Goal: Information Seeking & Learning: Learn about a topic

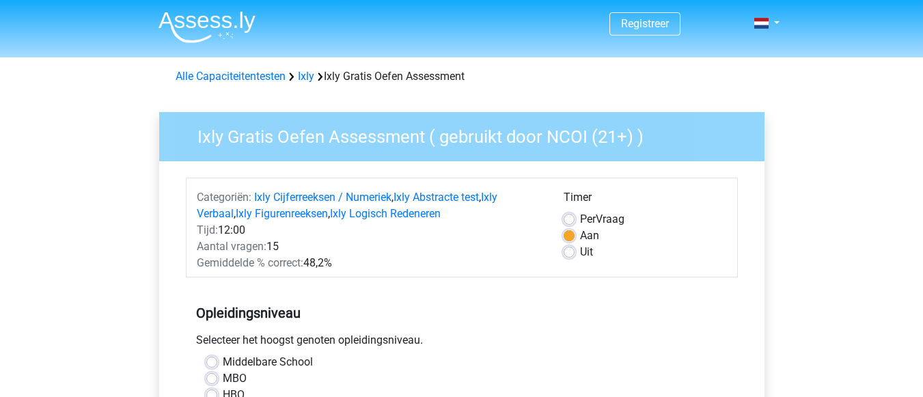
scroll to position [383, 0]
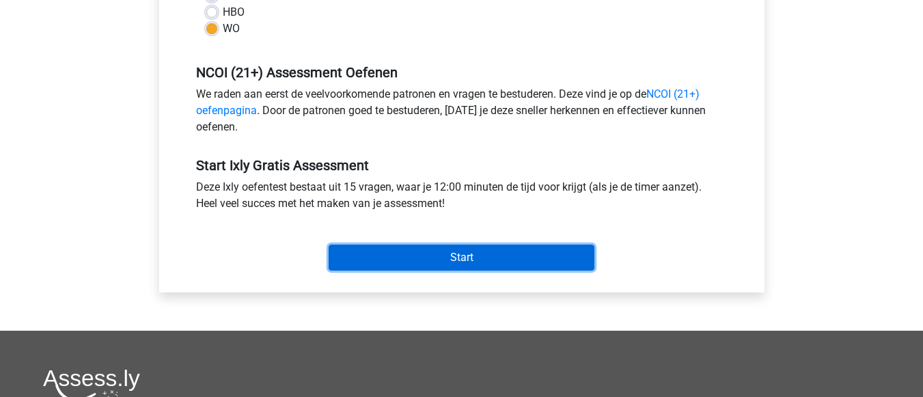
click at [353, 251] on input "Start" at bounding box center [462, 258] width 266 height 26
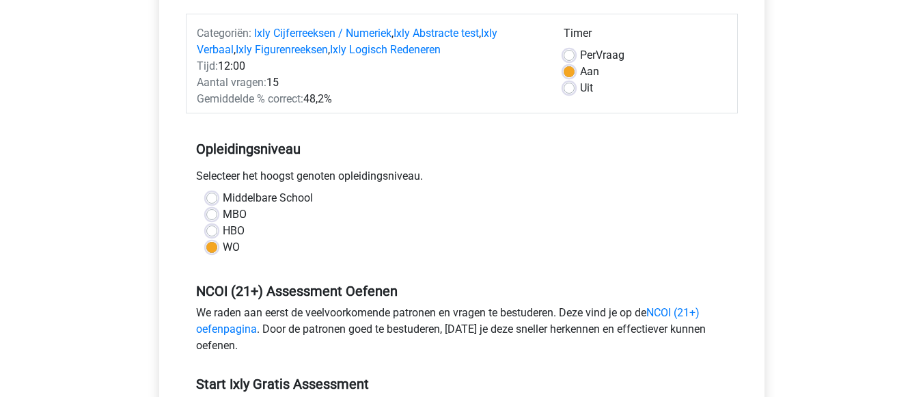
scroll to position [146, 0]
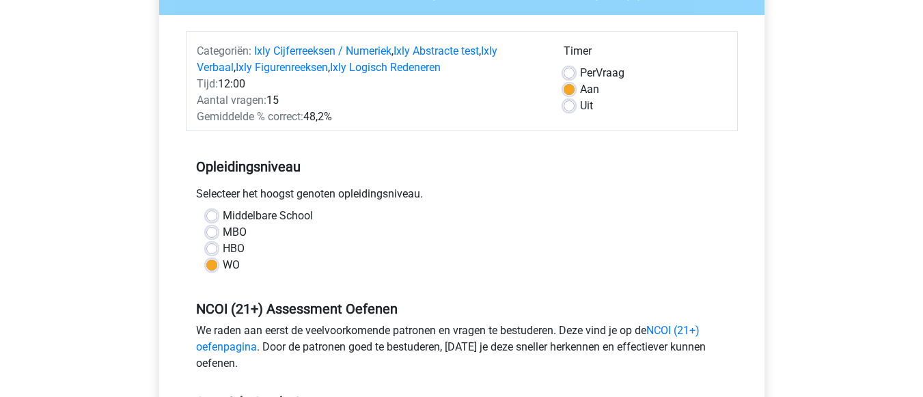
click at [580, 108] on label "Uit" at bounding box center [586, 106] width 13 height 16
click at [566, 108] on input "Uit" at bounding box center [569, 105] width 11 height 14
radio input "true"
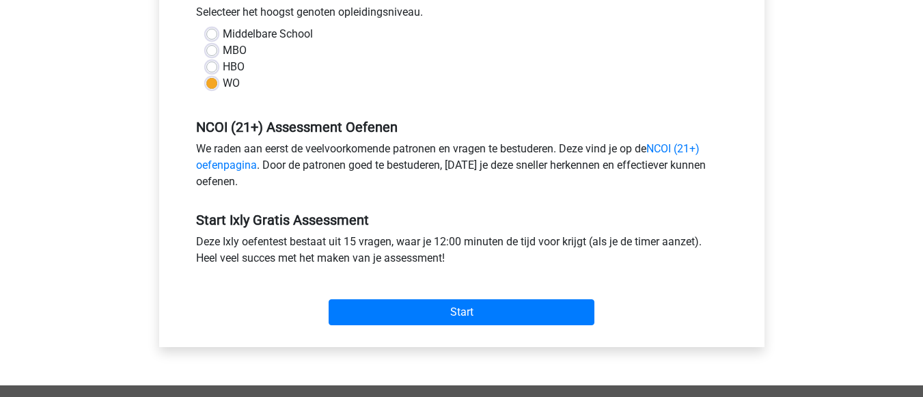
scroll to position [338, 0]
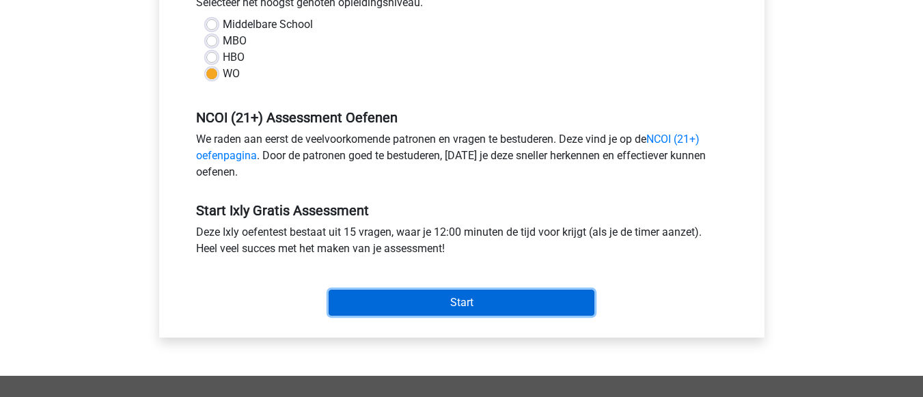
click at [487, 303] on input "Start" at bounding box center [462, 303] width 266 height 26
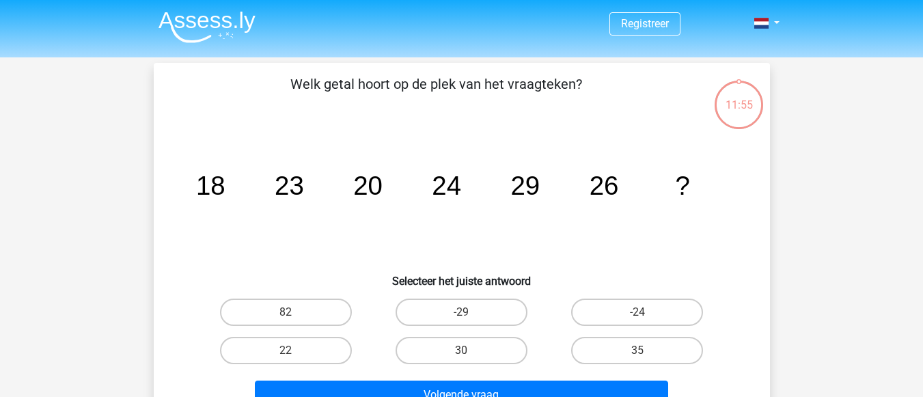
click at [738, 109] on div "11:55" at bounding box center [738, 96] width 51 height 34
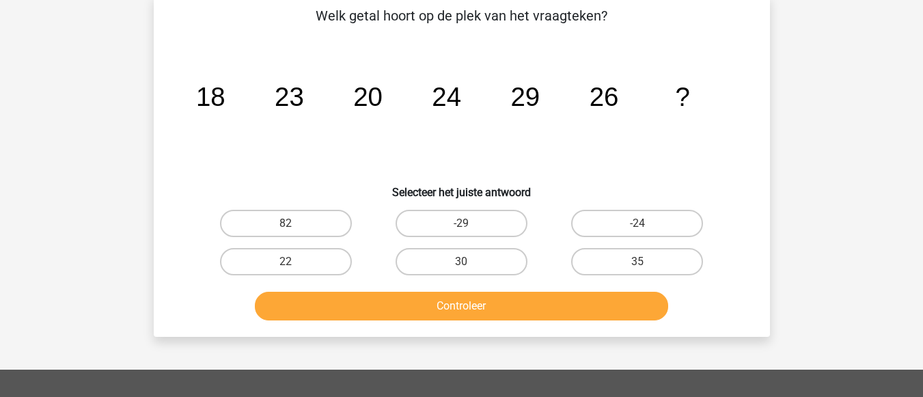
scroll to position [73, 0]
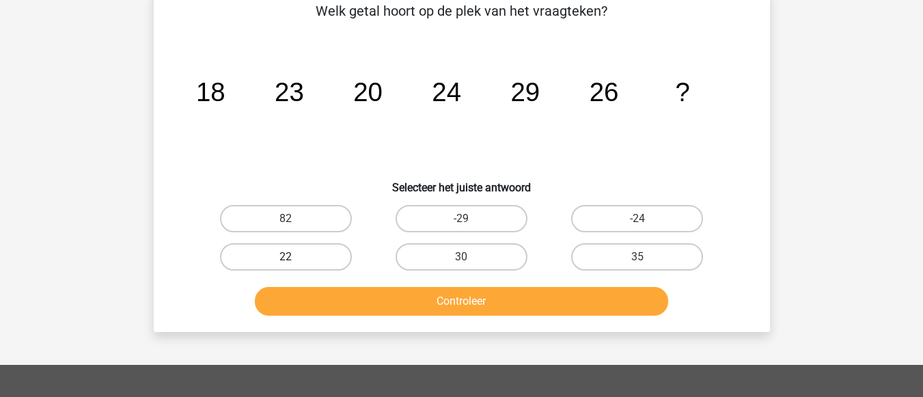
click at [292, 253] on label "22" at bounding box center [286, 256] width 132 height 27
click at [292, 257] on input "22" at bounding box center [290, 261] width 9 height 9
radio input "true"
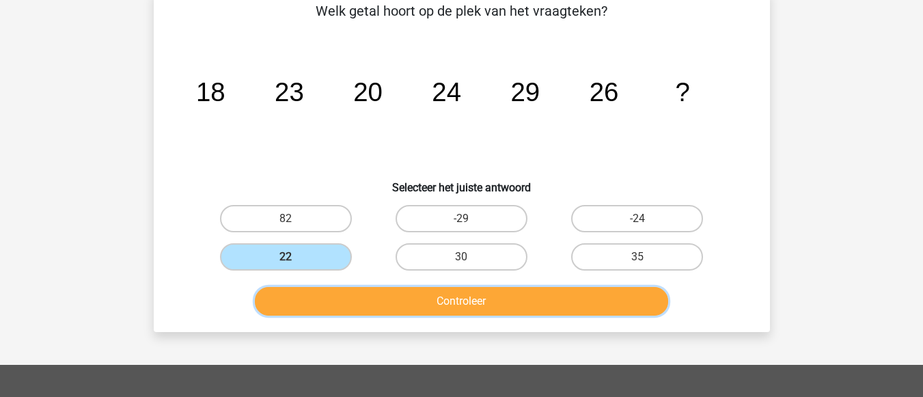
click at [359, 299] on button "Controleer" at bounding box center [461, 301] width 413 height 29
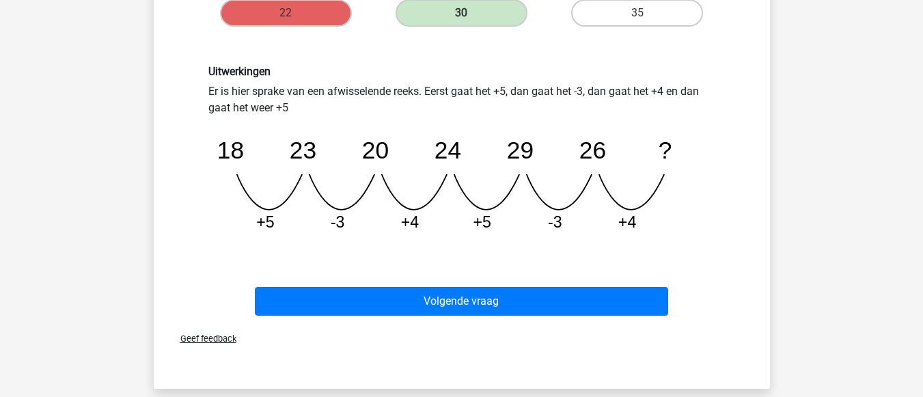
scroll to position [318, 0]
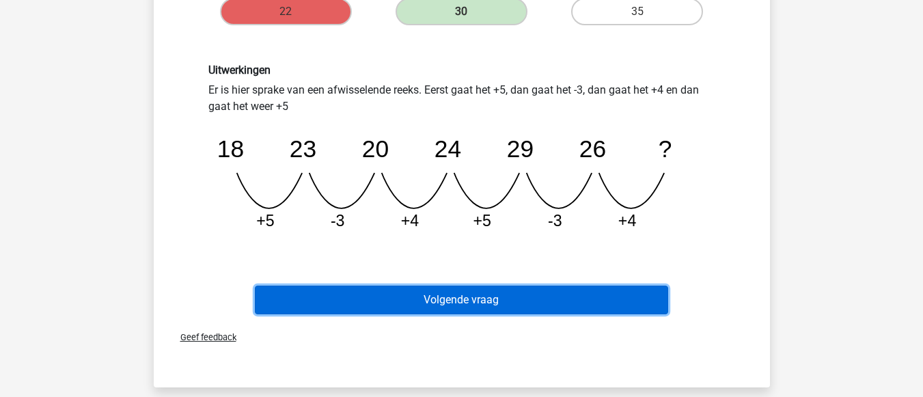
click at [556, 296] on button "Volgende vraag" at bounding box center [461, 300] width 413 height 29
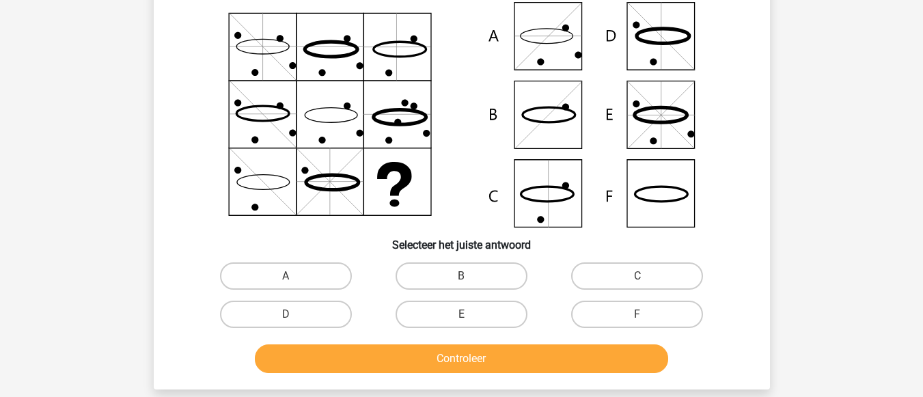
scroll to position [63, 0]
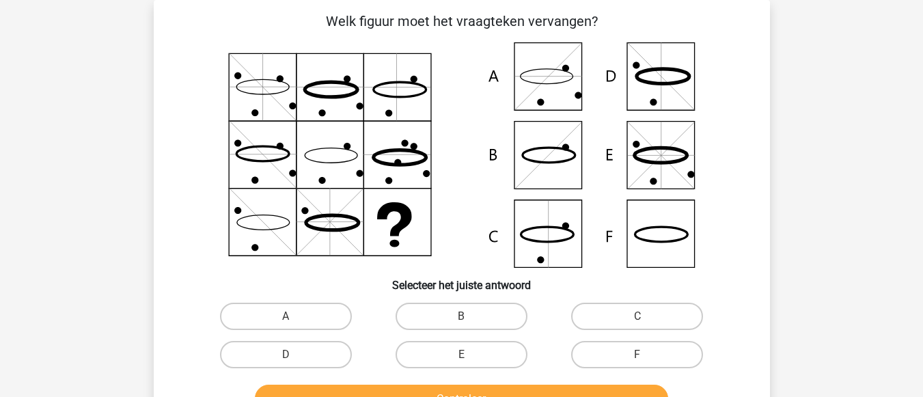
click at [646, 159] on icon at bounding box center [462, 154] width 551 height 225
click at [465, 357] on input "E" at bounding box center [465, 359] width 9 height 9
radio input "true"
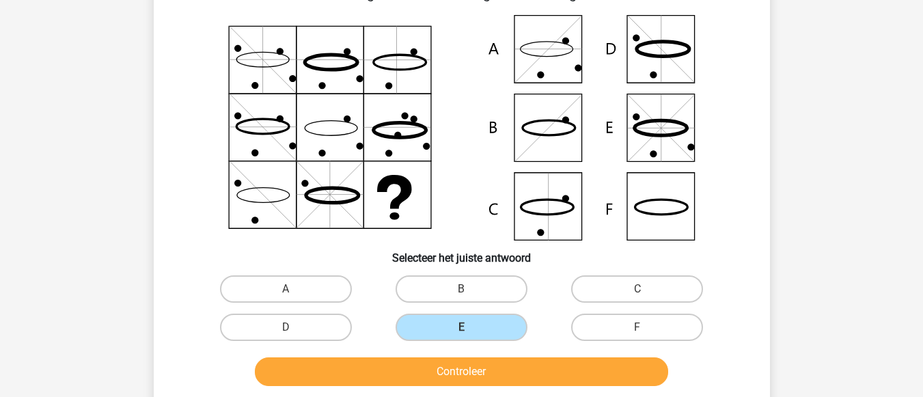
scroll to position [118, 0]
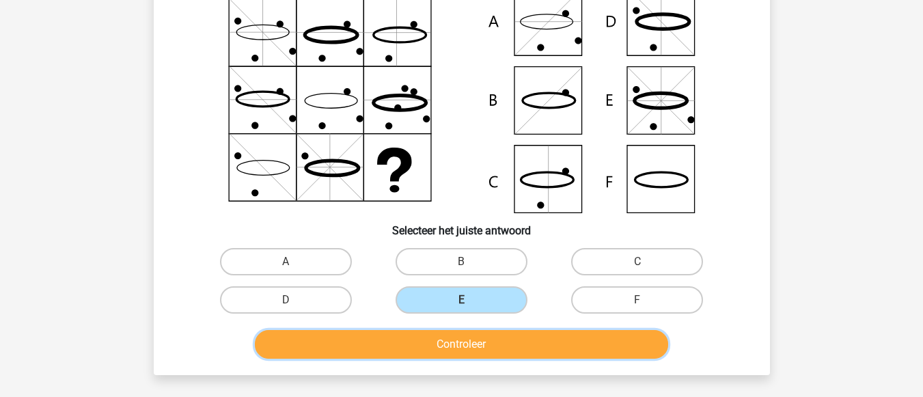
click at [644, 342] on button "Controleer" at bounding box center [461, 344] width 413 height 29
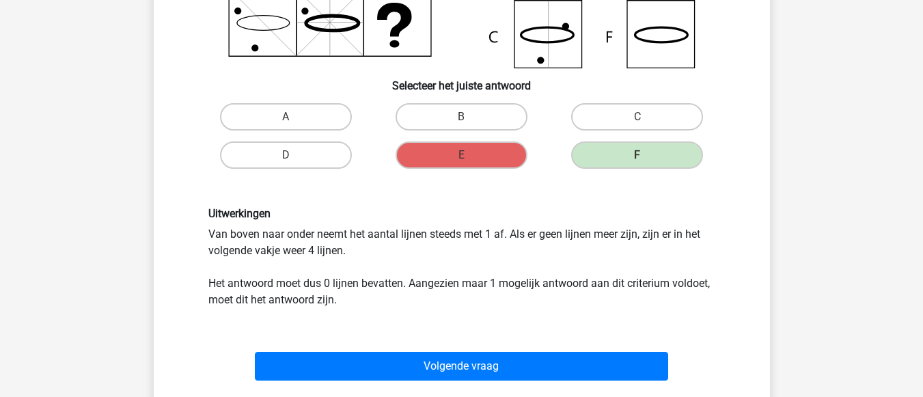
scroll to position [282, 0]
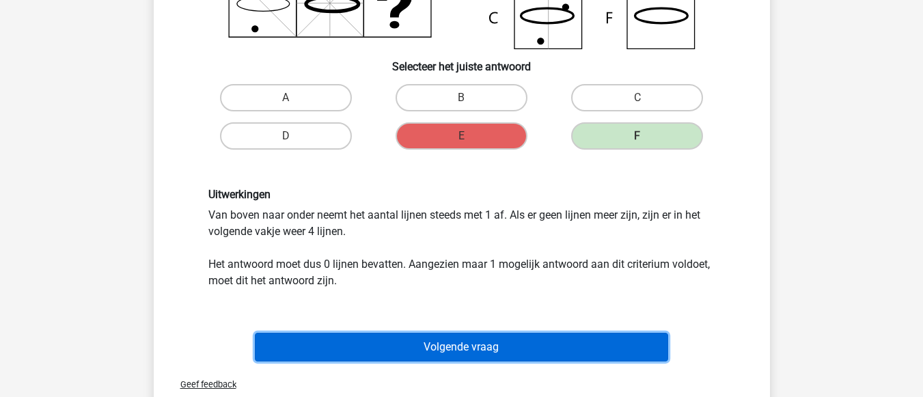
click at [586, 339] on button "Volgende vraag" at bounding box center [461, 347] width 413 height 29
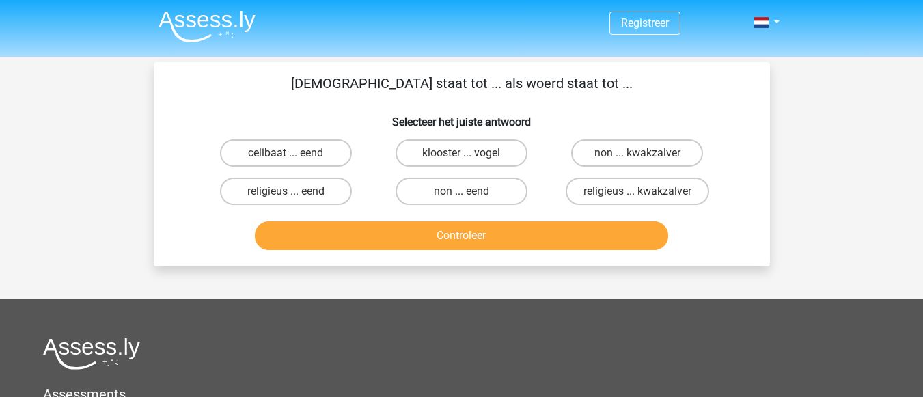
scroll to position [0, 0]
click at [430, 160] on label "klooster ... vogel" at bounding box center [462, 153] width 132 height 27
click at [461, 160] on input "klooster ... vogel" at bounding box center [465, 158] width 9 height 9
radio input "true"
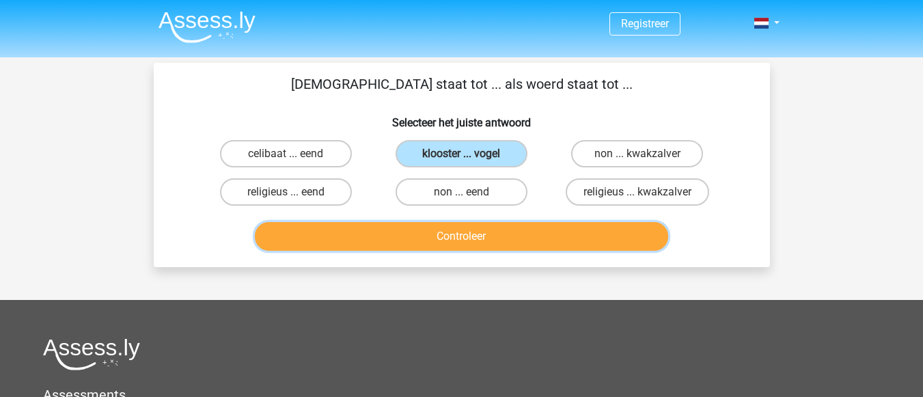
click at [440, 243] on button "Controleer" at bounding box center [461, 236] width 413 height 29
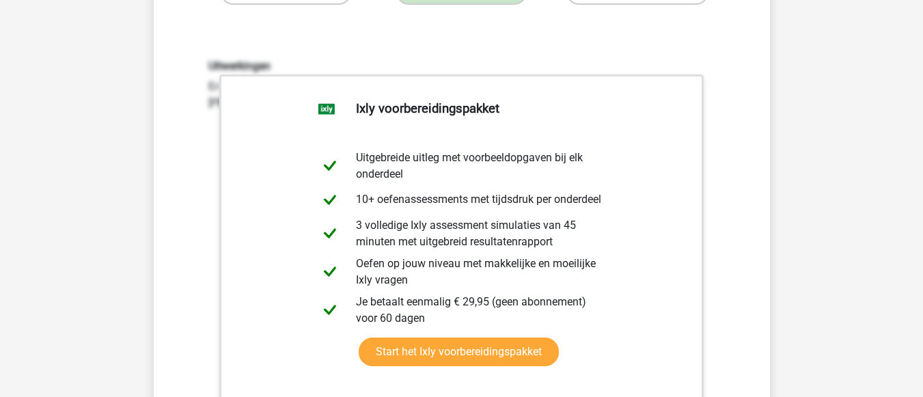
scroll to position [164, 0]
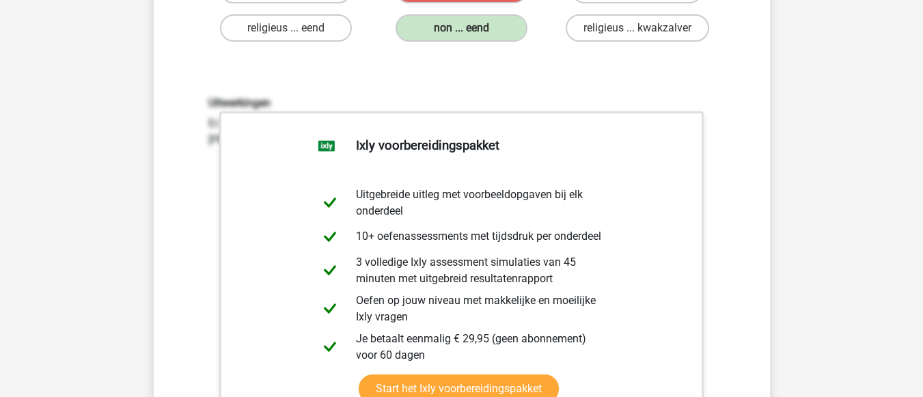
click at [692, 54] on div "monnik staat tot ... als woerd staat tot ... Selecteer het juiste antwoord celi…" at bounding box center [461, 221] width 605 height 622
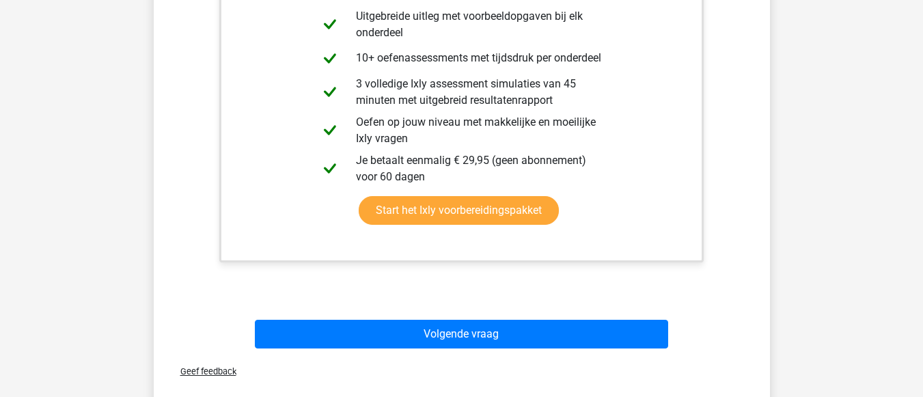
scroll to position [347, 0]
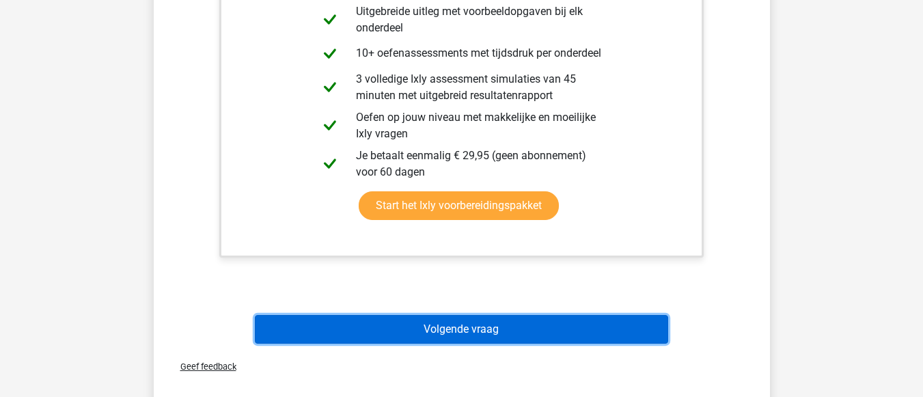
click at [605, 327] on button "Volgende vraag" at bounding box center [461, 329] width 413 height 29
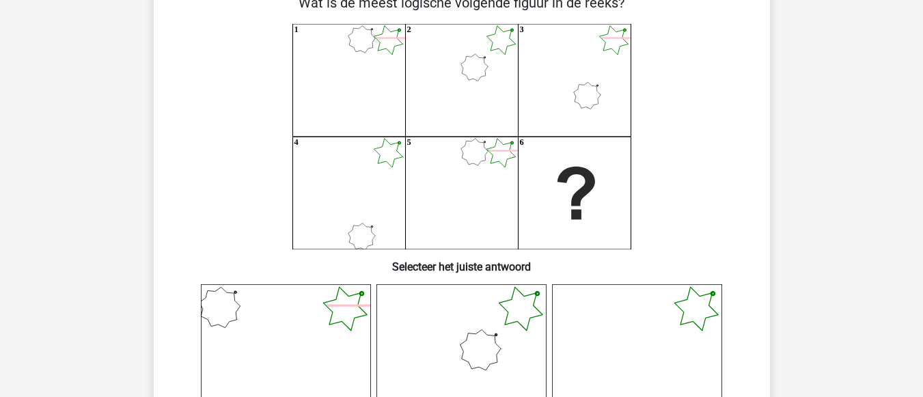
scroll to position [72, 0]
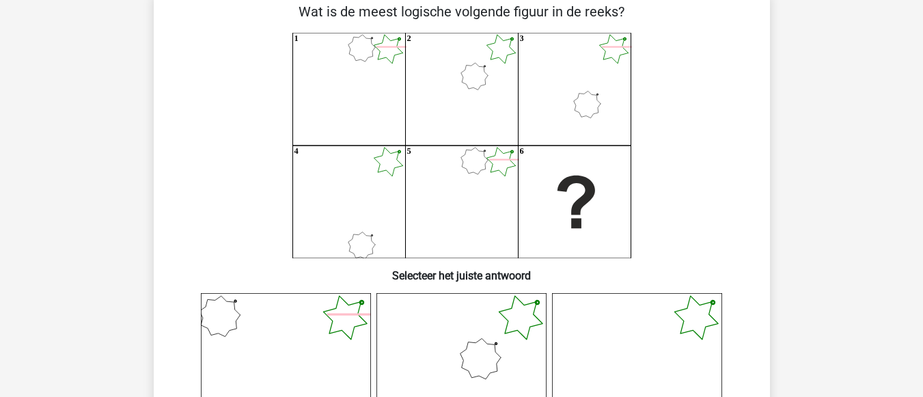
click at [494, 353] on icon at bounding box center [462, 378] width 170 height 170
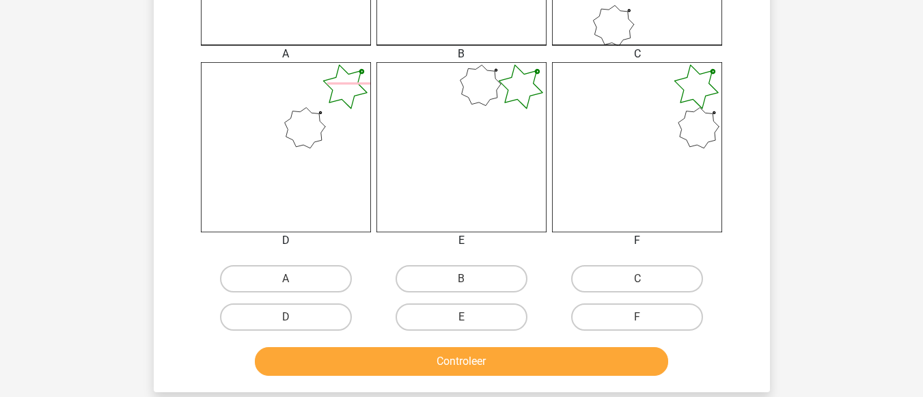
scroll to position [500, 0]
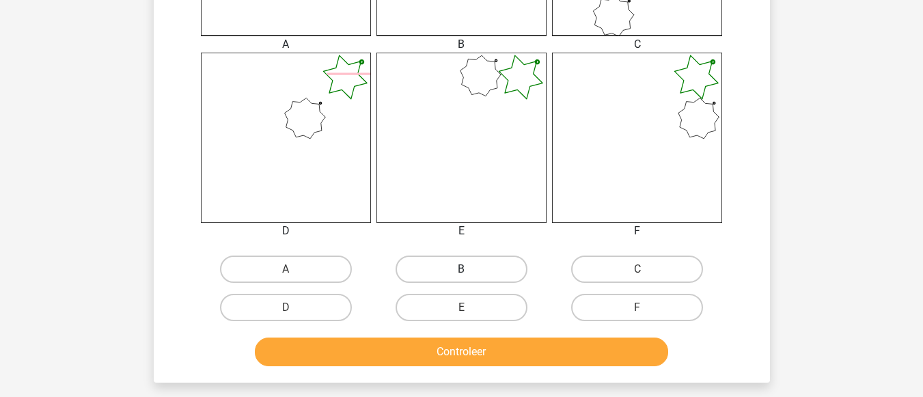
click at [460, 270] on label "B" at bounding box center [462, 269] width 132 height 27
click at [461, 270] on input "B" at bounding box center [465, 273] width 9 height 9
radio input "true"
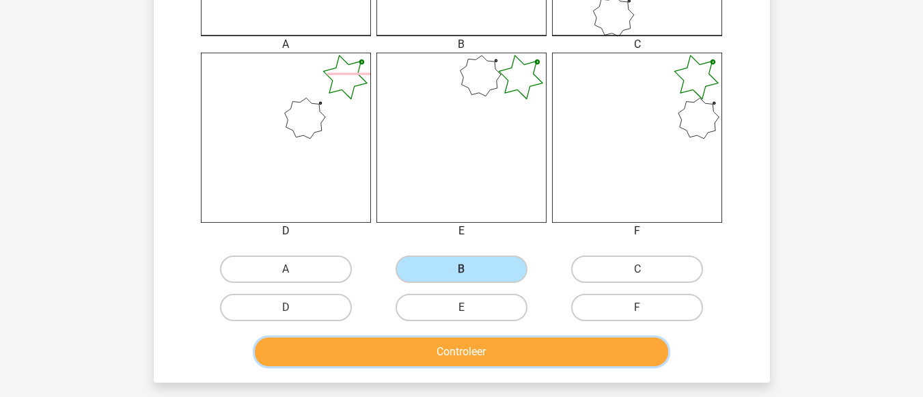
click at [484, 348] on button "Controleer" at bounding box center [461, 352] width 413 height 29
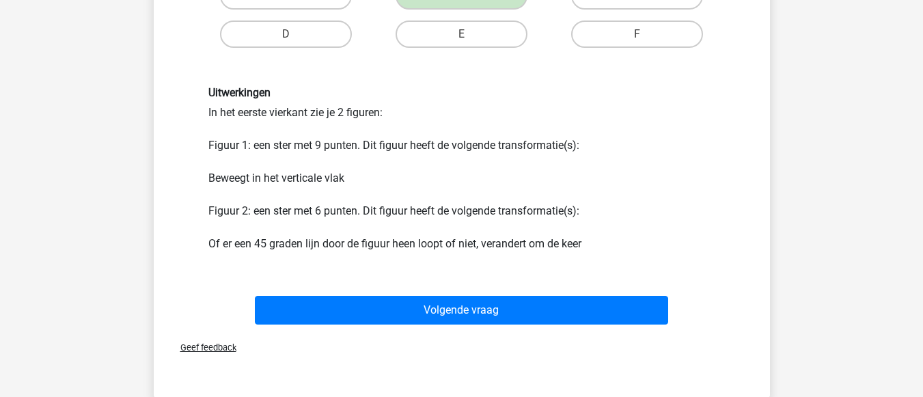
scroll to position [782, 0]
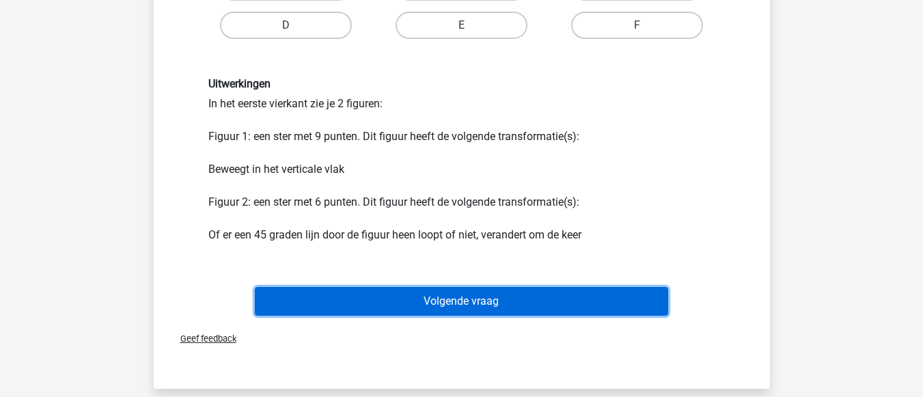
click at [552, 294] on button "Volgende vraag" at bounding box center [461, 301] width 413 height 29
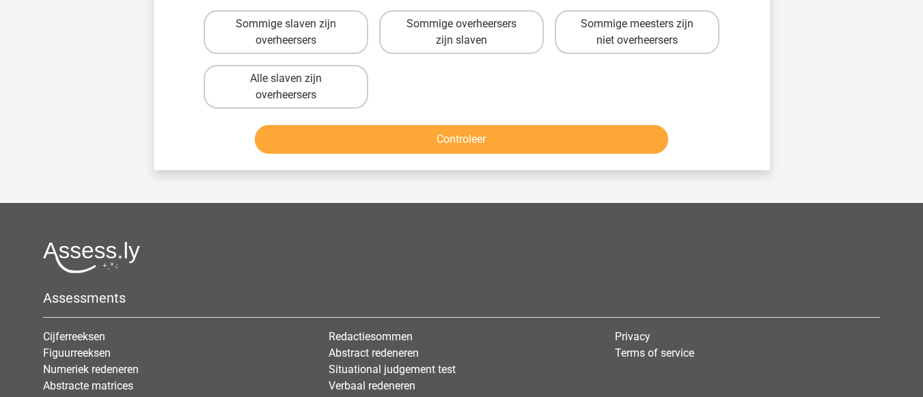
scroll to position [63, 0]
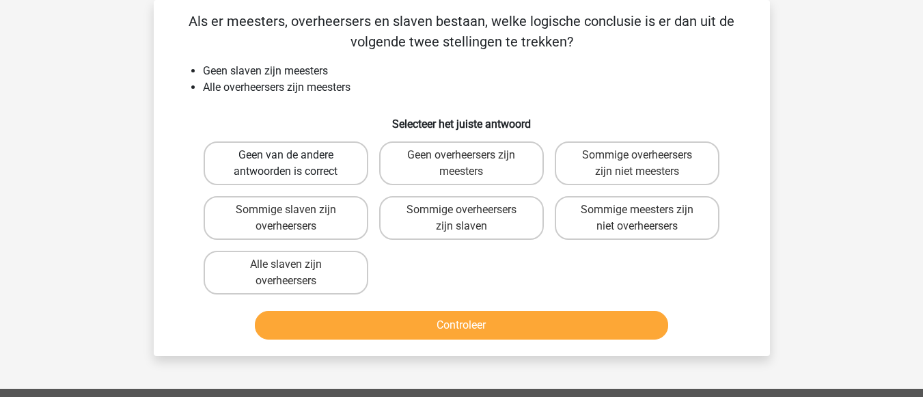
click at [315, 159] on label "Geen van de andere antwoorden is correct" at bounding box center [286, 163] width 165 height 44
click at [295, 159] on input "Geen van de andere antwoorden is correct" at bounding box center [290, 159] width 9 height 9
radio input "true"
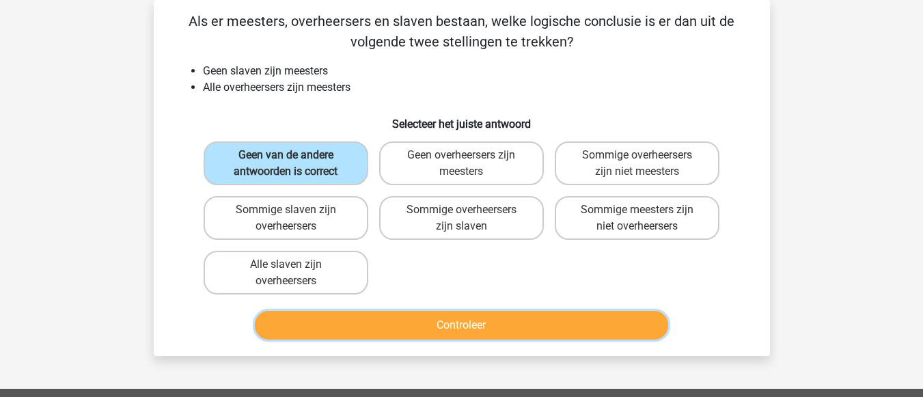
click at [424, 323] on button "Controleer" at bounding box center [461, 325] width 413 height 29
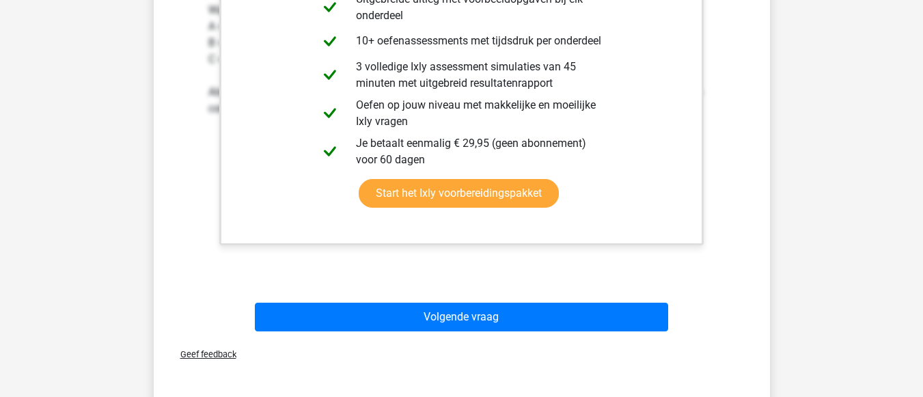
scroll to position [519, 0]
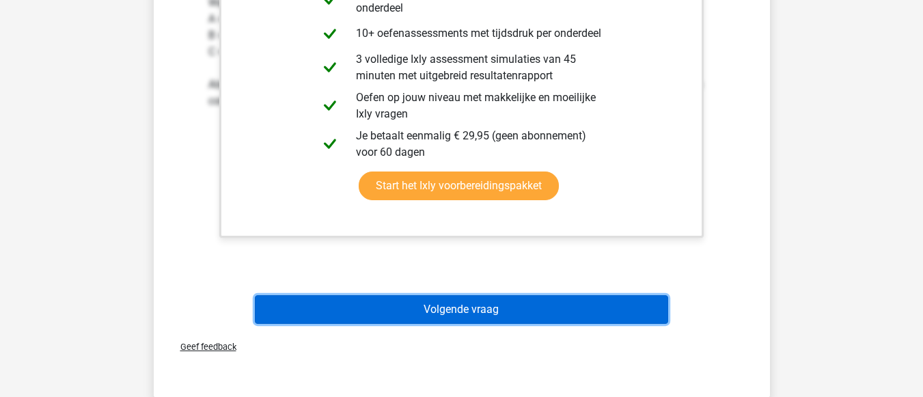
click at [648, 307] on button "Volgende vraag" at bounding box center [461, 309] width 413 height 29
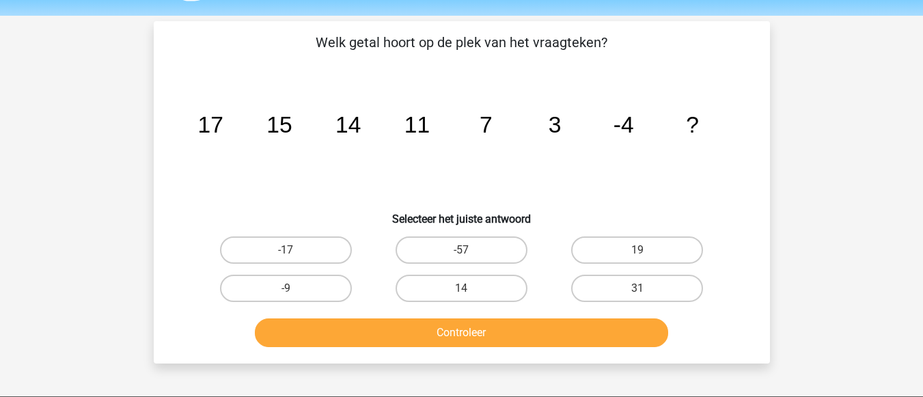
scroll to position [36, 0]
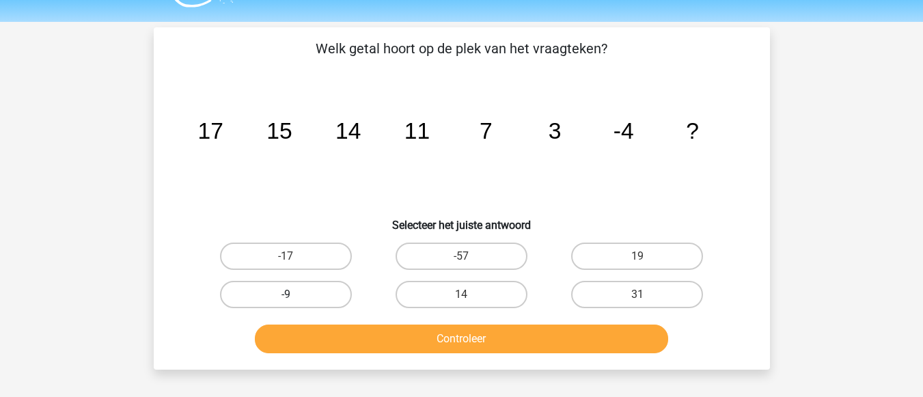
click at [297, 295] on label "-9" at bounding box center [286, 294] width 132 height 27
click at [295, 295] on input "-9" at bounding box center [290, 299] width 9 height 9
radio input "true"
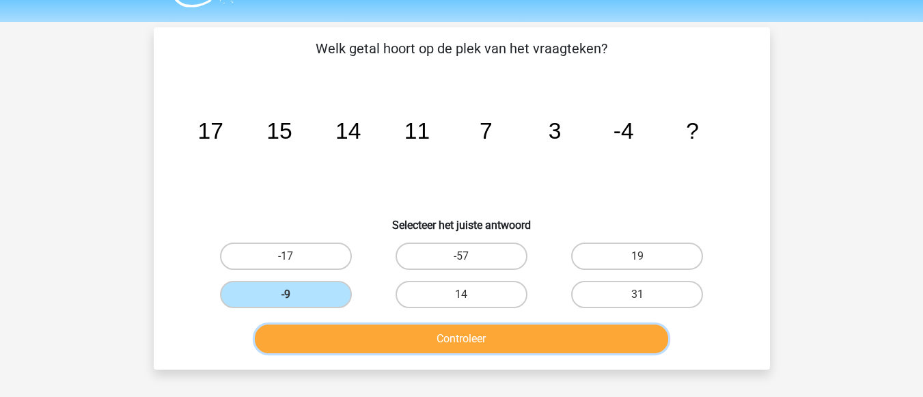
click at [341, 327] on button "Controleer" at bounding box center [461, 339] width 413 height 29
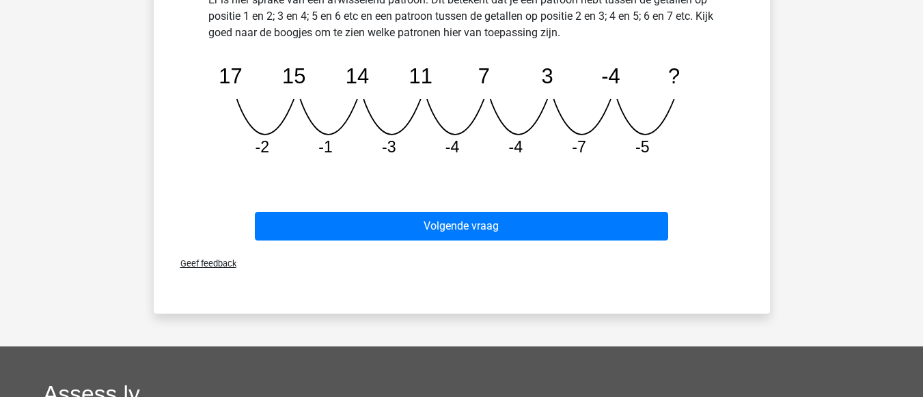
scroll to position [427, 0]
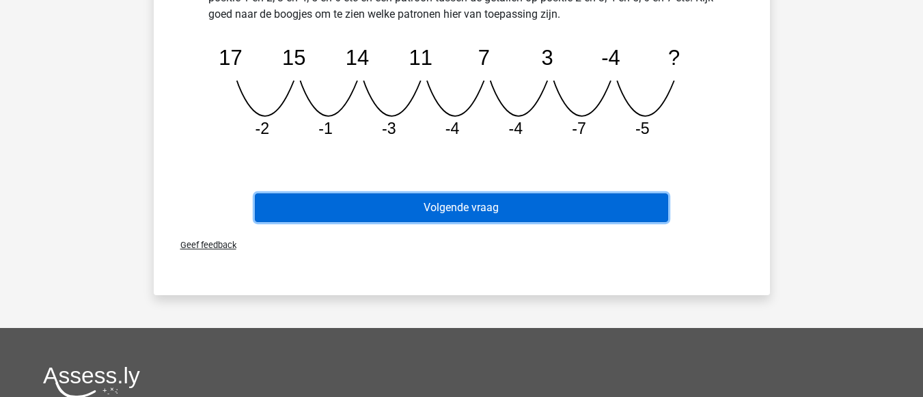
click at [595, 206] on button "Volgende vraag" at bounding box center [461, 207] width 413 height 29
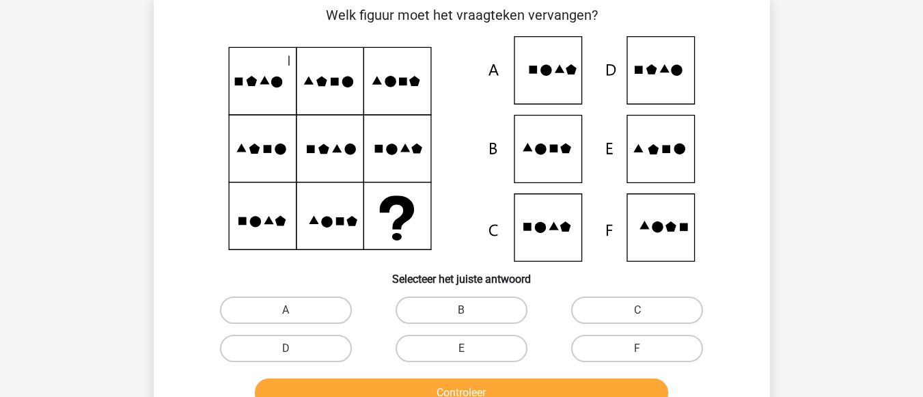
scroll to position [63, 0]
